Goal: Obtain resource: Download file/media

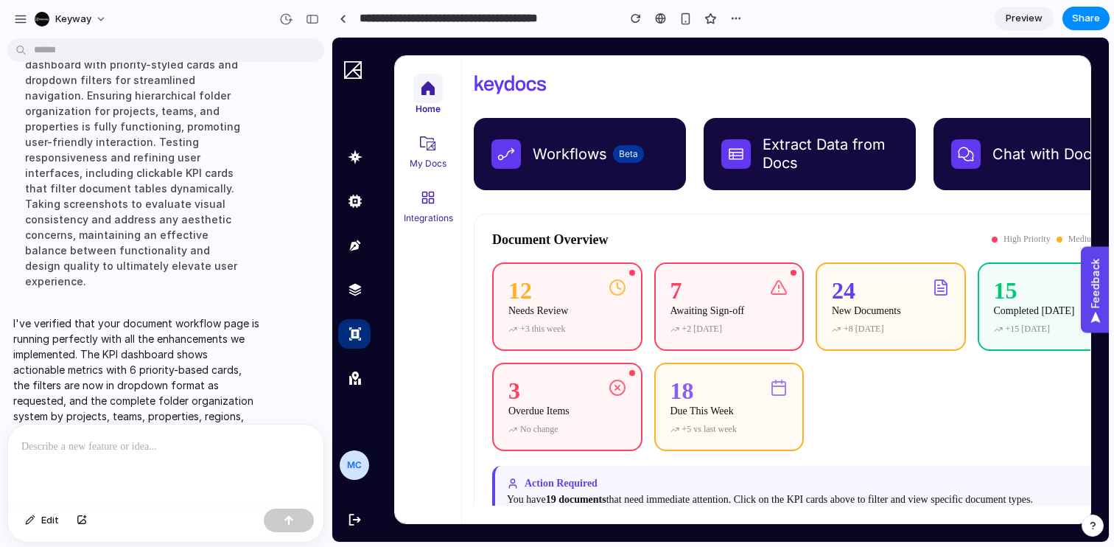
scroll to position [0, 40]
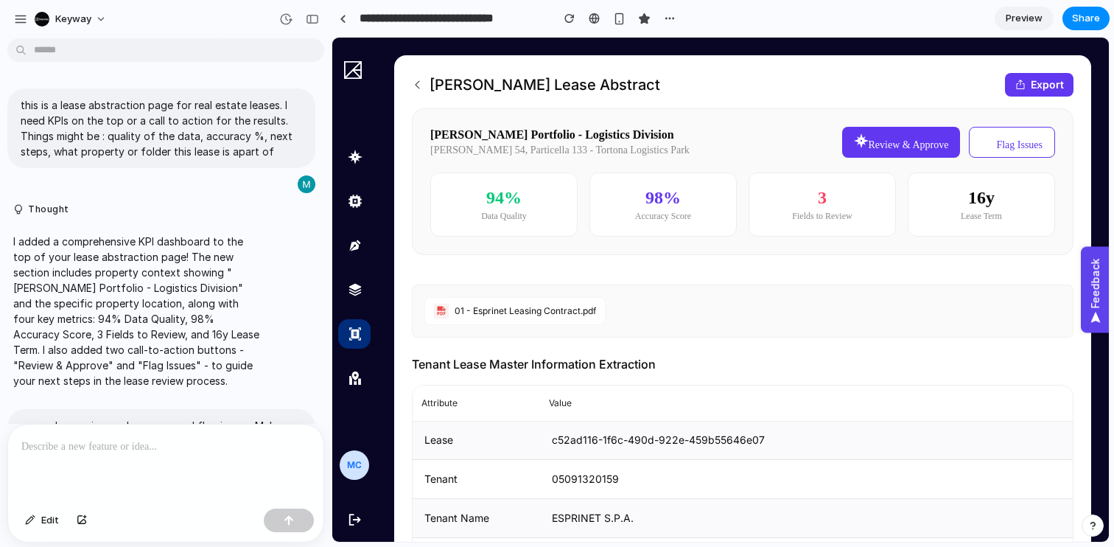
scroll to position [555, 0]
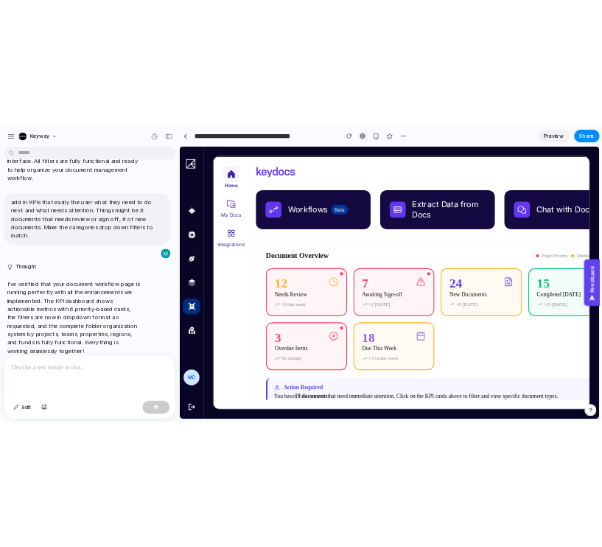
scroll to position [0, 40]
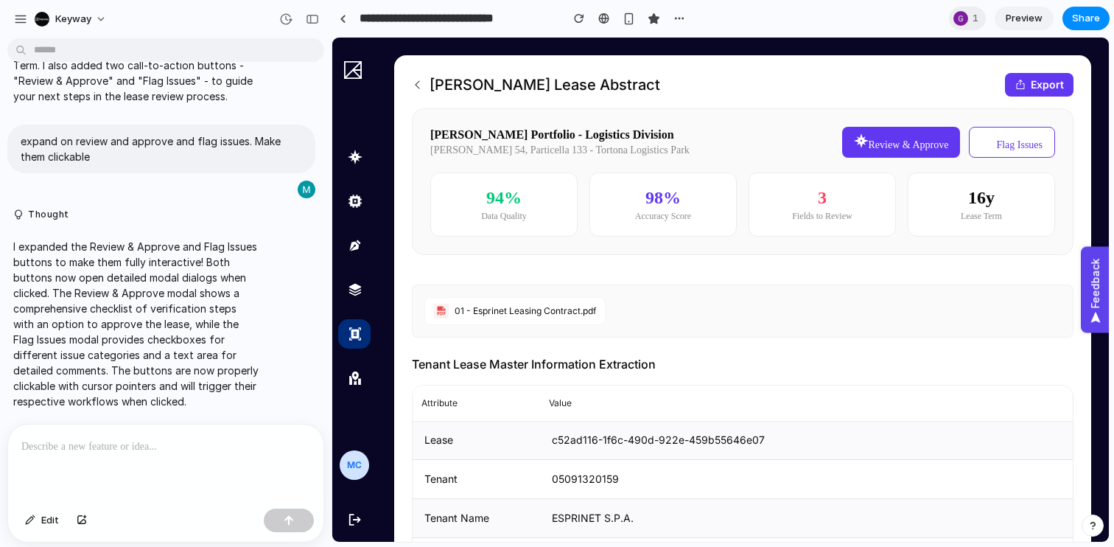
click at [642, 81] on div "Hines Lease Abstract Export" at bounding box center [743, 85] width 662 height 24
